Goal: Check status: Check status

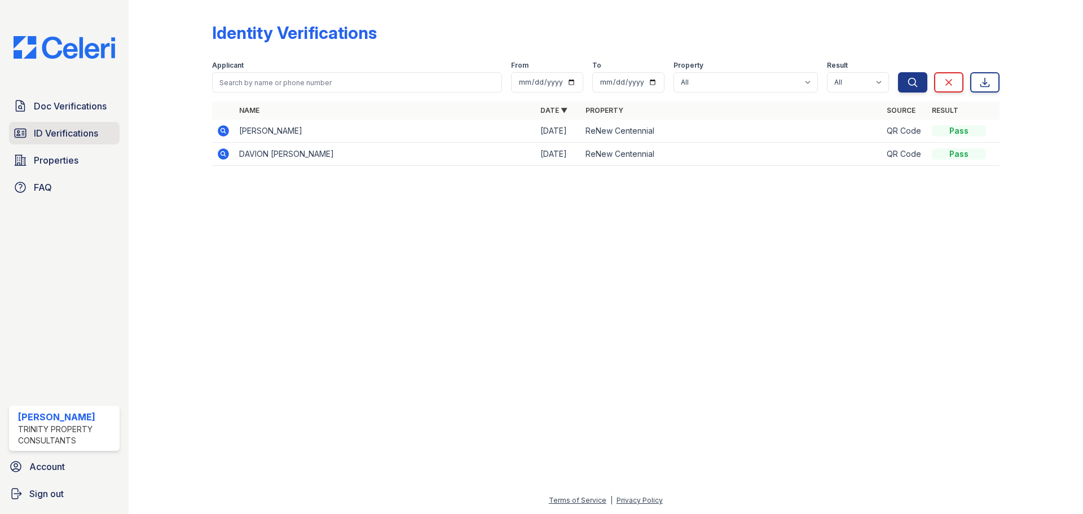
click at [54, 135] on span "ID Verifications" at bounding box center [66, 133] width 64 height 14
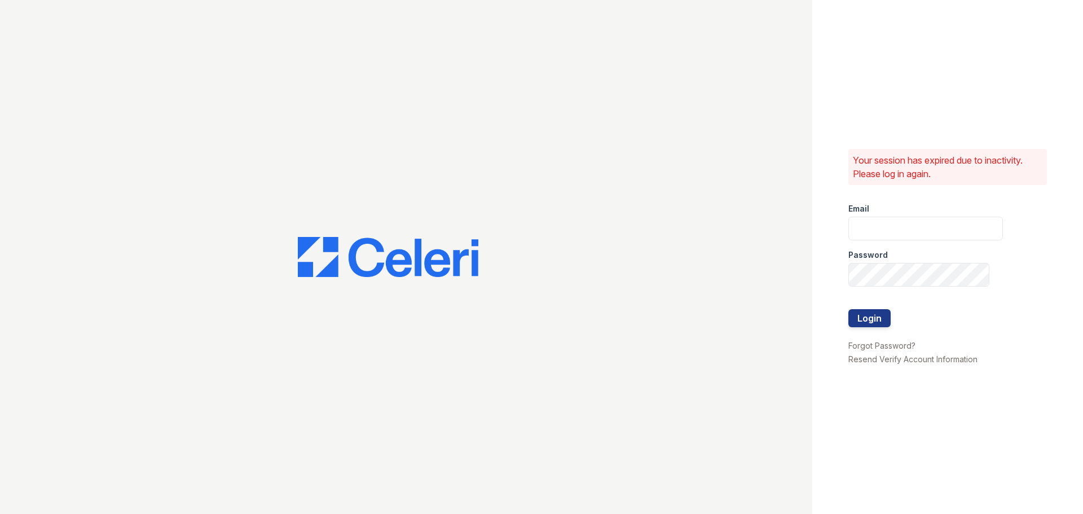
type input "alicyn.harvey@trinity-pm.com"
click at [861, 325] on button "Login" at bounding box center [869, 318] width 42 height 18
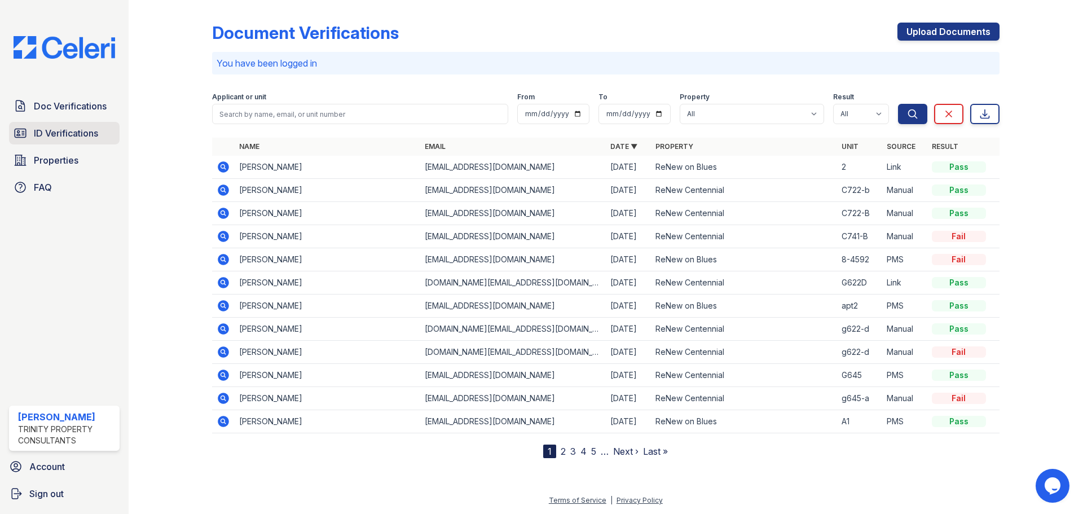
click at [44, 140] on span "ID Verifications" at bounding box center [66, 133] width 64 height 14
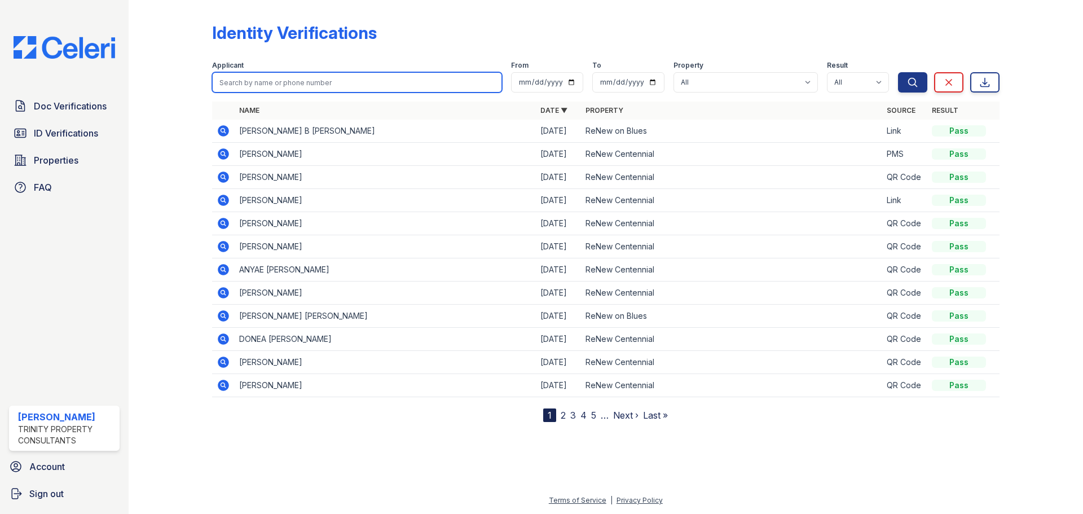
click at [279, 80] on input "search" at bounding box center [357, 82] width 290 height 20
type input "[PERSON_NAME]"
click at [898, 72] on button "Search" at bounding box center [912, 82] width 29 height 20
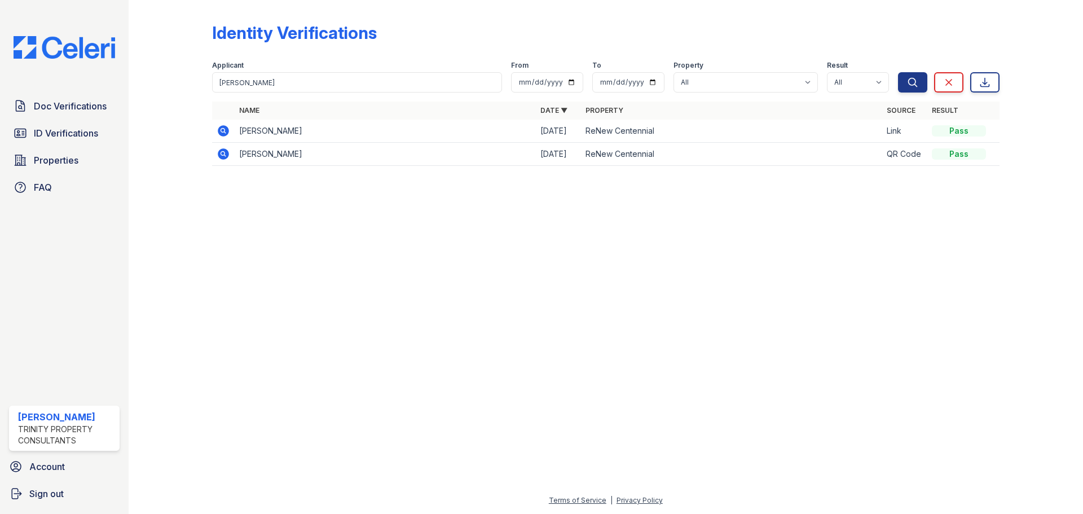
click at [218, 129] on icon at bounding box center [223, 130] width 11 height 11
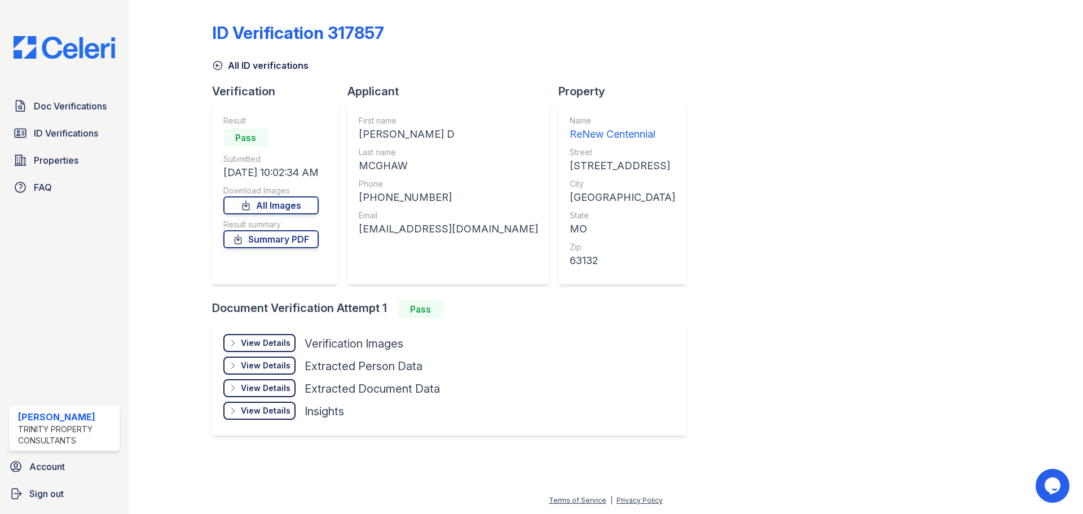
click at [272, 338] on div "View Details" at bounding box center [266, 342] width 50 height 11
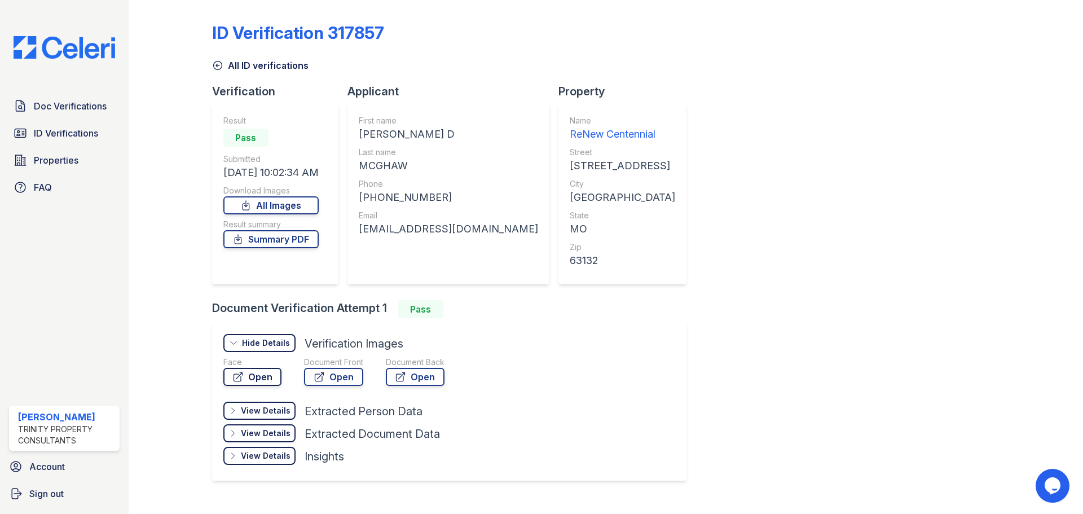
click at [267, 379] on link "Open" at bounding box center [252, 377] width 58 height 18
click at [332, 377] on link "Open" at bounding box center [333, 377] width 59 height 18
